Goal: Find contact information: Find contact information

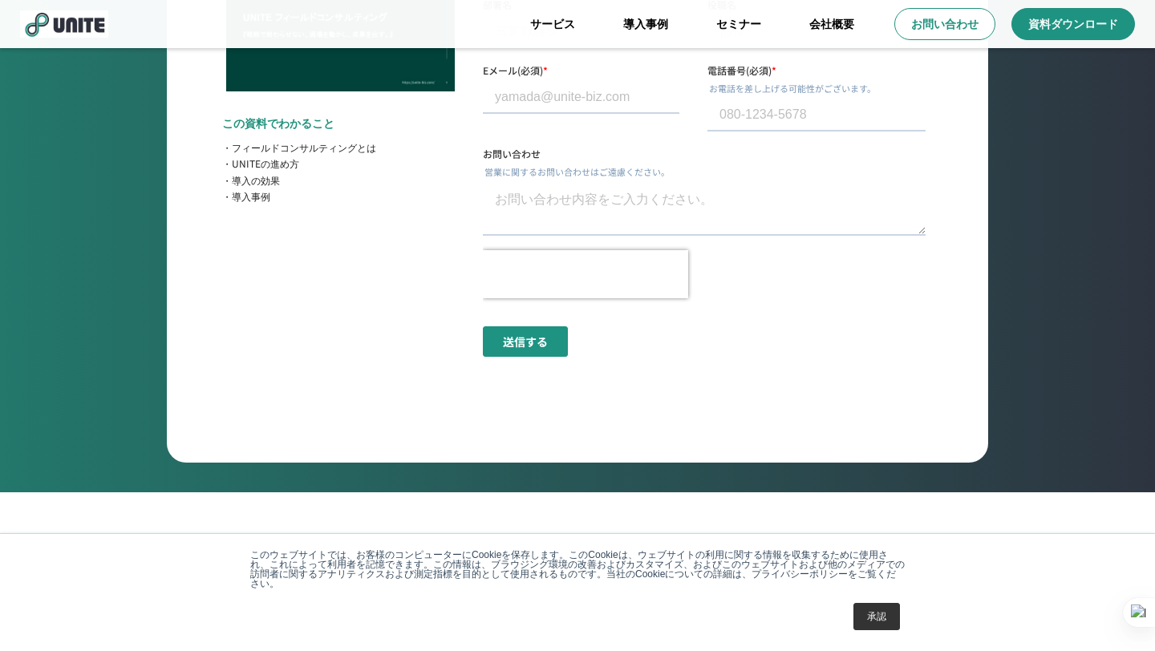
scroll to position [6152, 0]
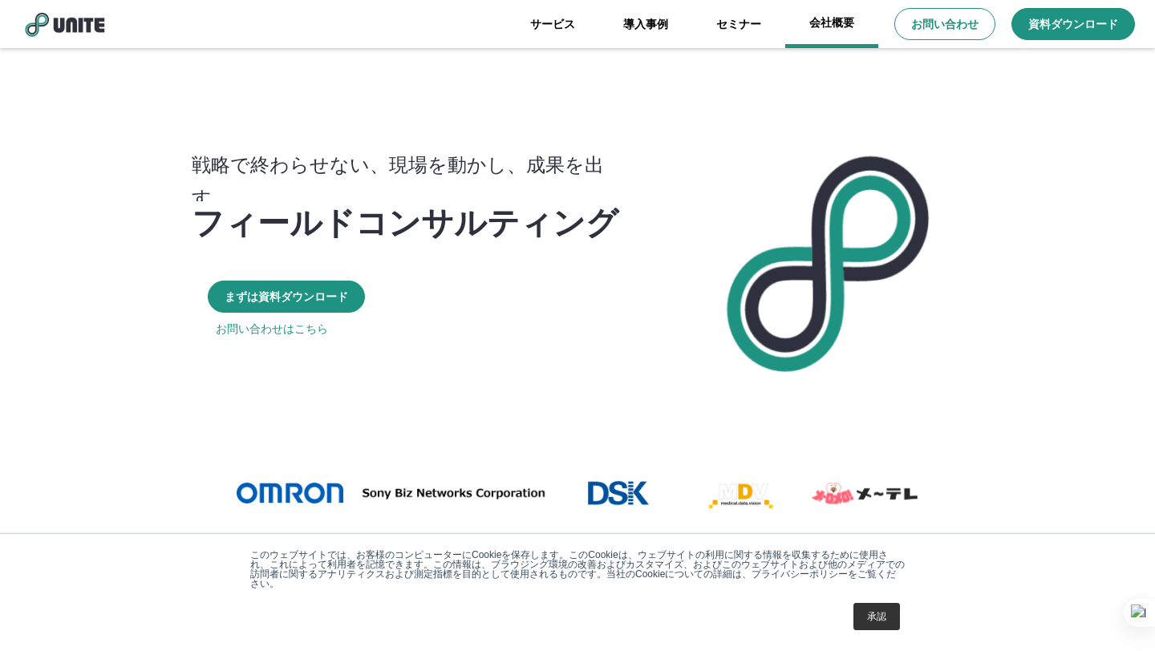
click at [833, 28] on link "会社概要" at bounding box center [831, 24] width 93 height 48
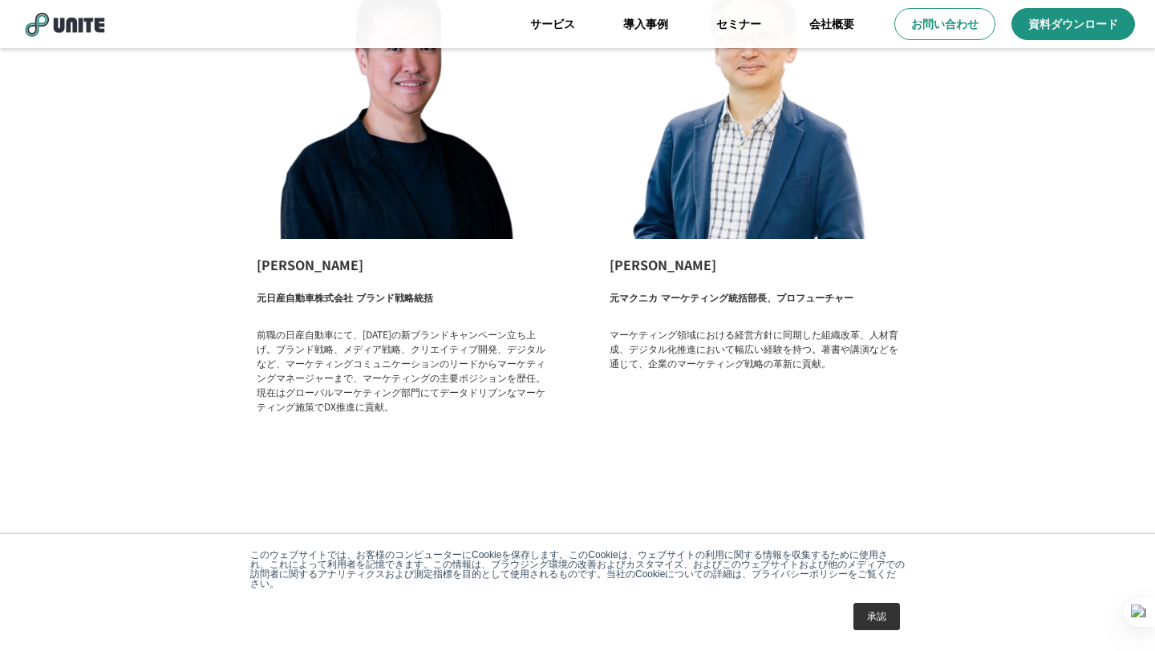
scroll to position [2615, 0]
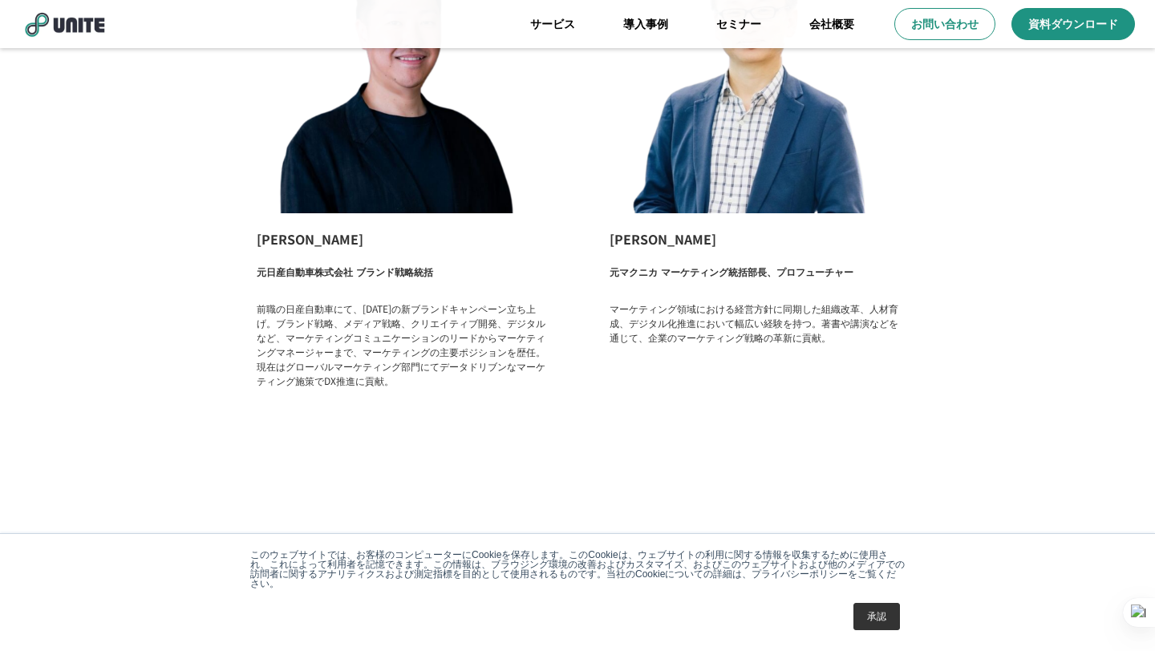
click at [882, 617] on link "承認" at bounding box center [876, 616] width 47 height 27
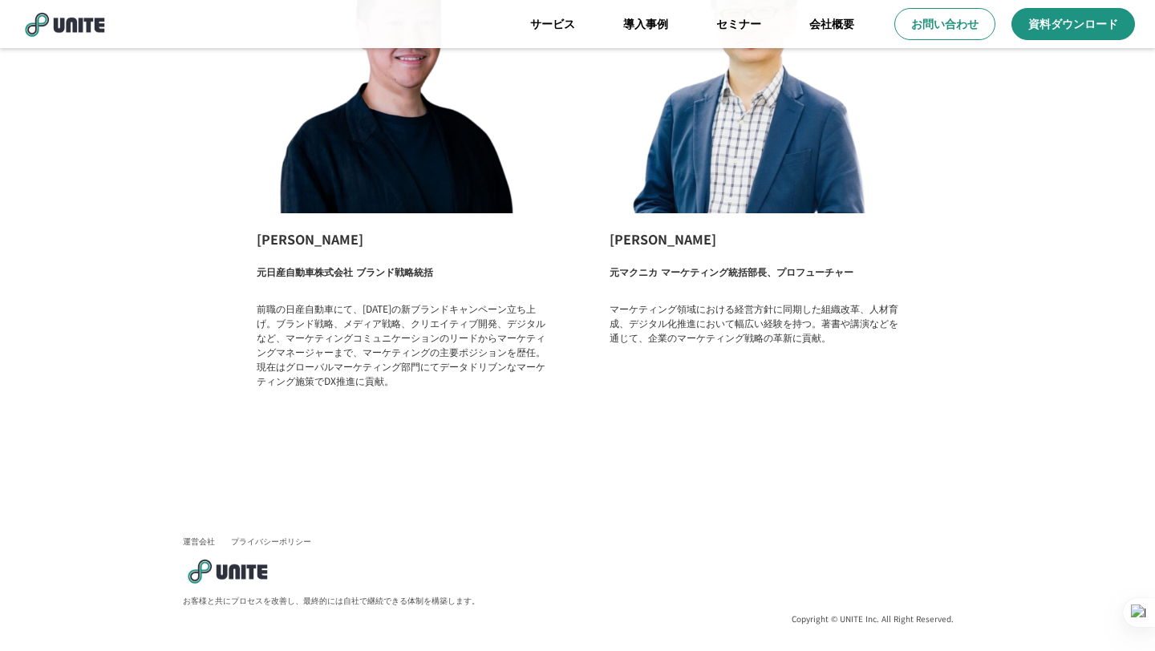
click at [199, 542] on link "運営会社" at bounding box center [199, 541] width 32 height 11
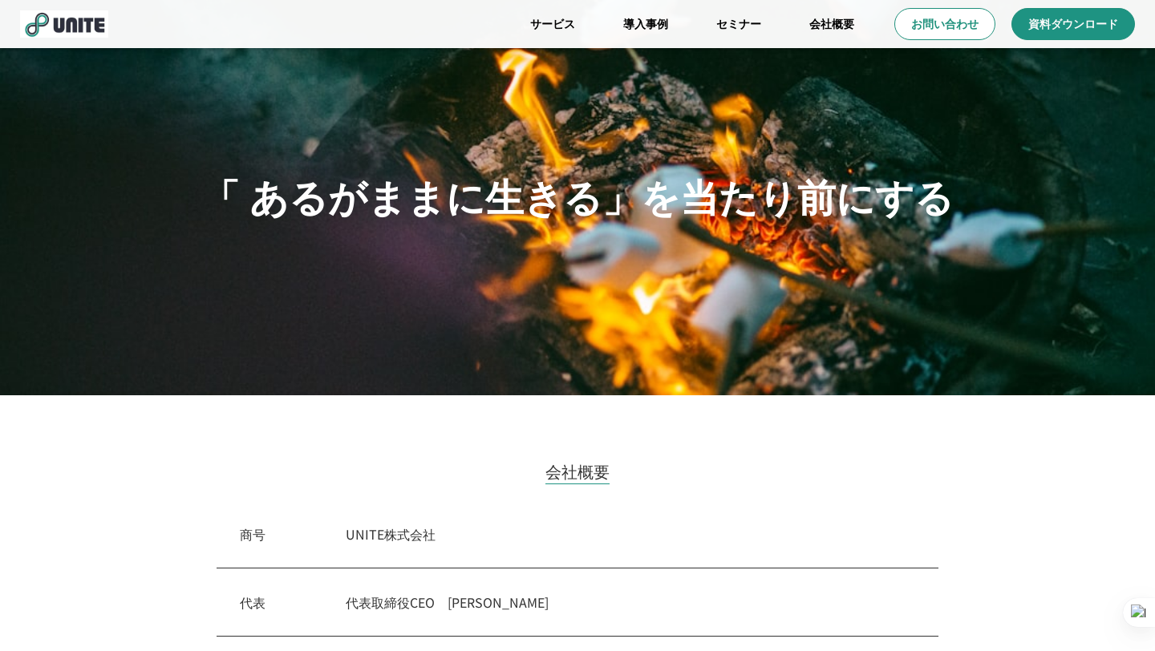
scroll to position [0, 0]
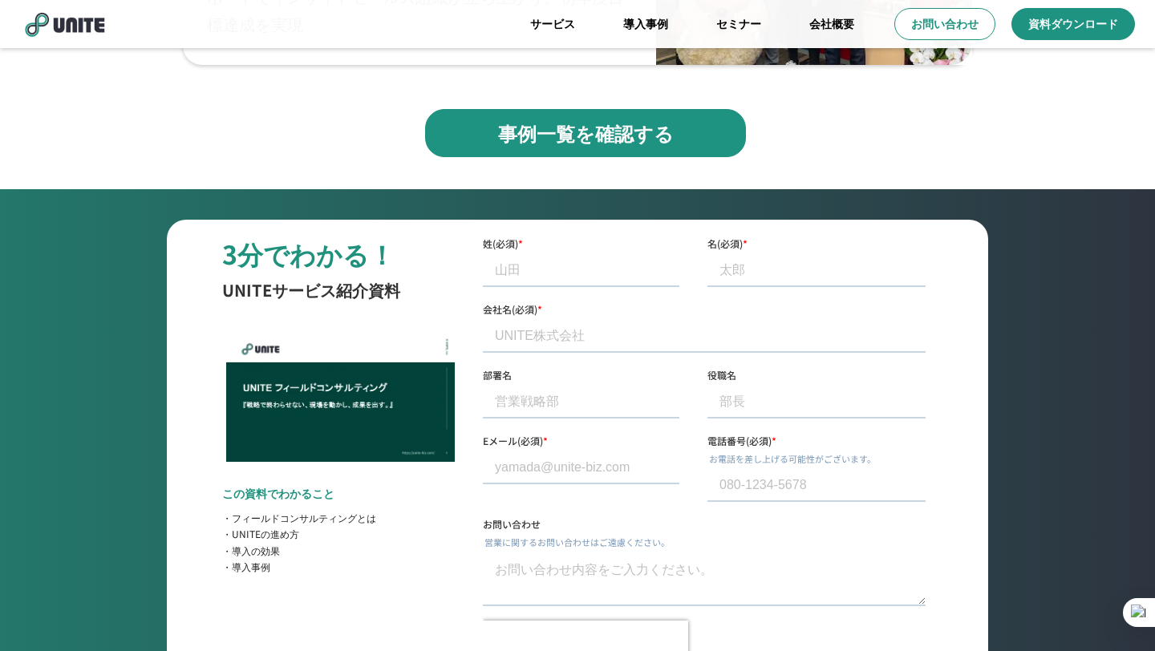
scroll to position [5761, 0]
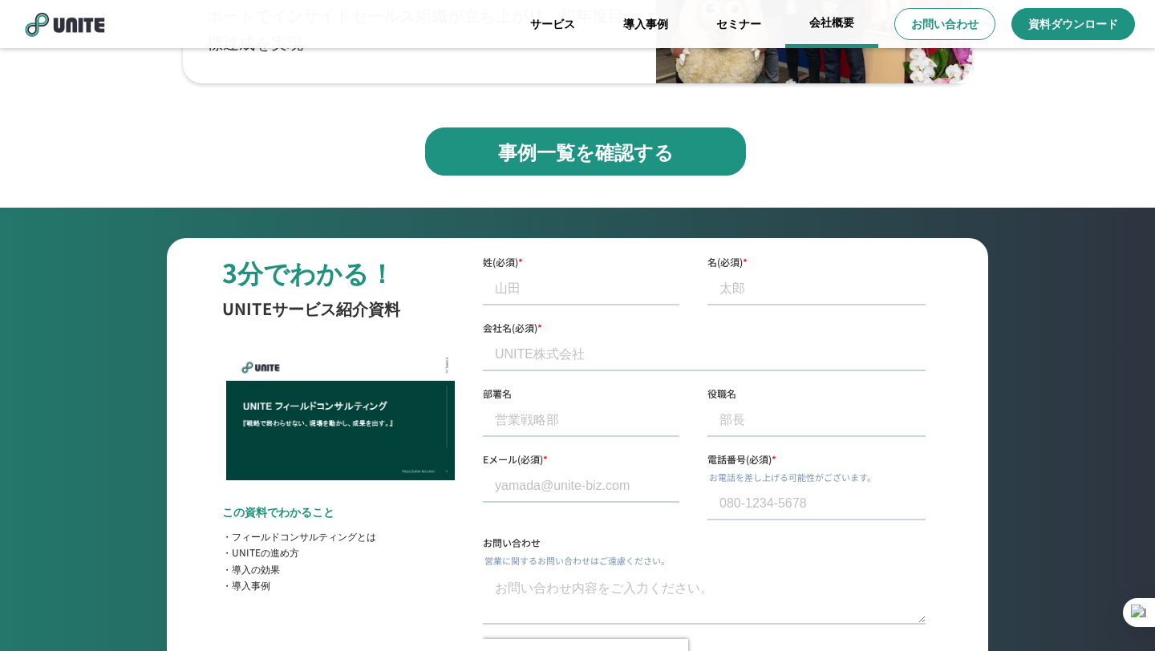
click at [837, 24] on link "会社概要" at bounding box center [831, 24] width 93 height 48
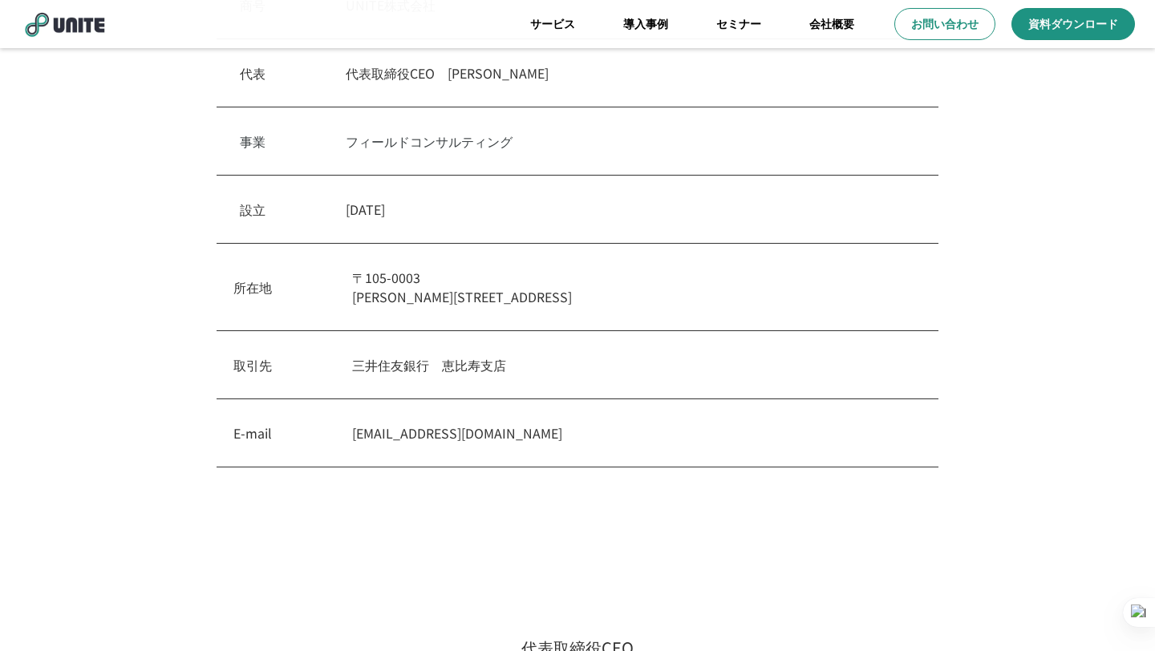
scroll to position [539, 0]
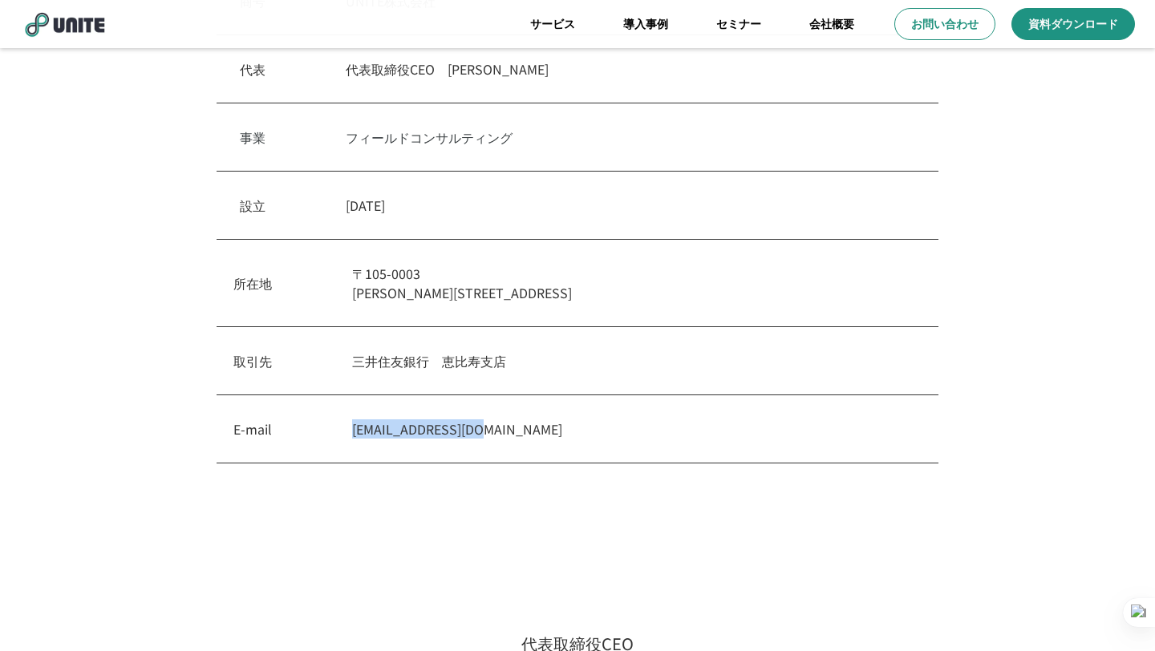
drag, startPoint x: 353, startPoint y: 428, endPoint x: 482, endPoint y: 435, distance: 129.3
click at [482, 435] on p "[EMAIL_ADDRESS][DOMAIN_NAME]" at bounding box center [636, 428] width 569 height 19
copy p "[EMAIL_ADDRESS][DOMAIN_NAME]"
